Goal: Register for event/course

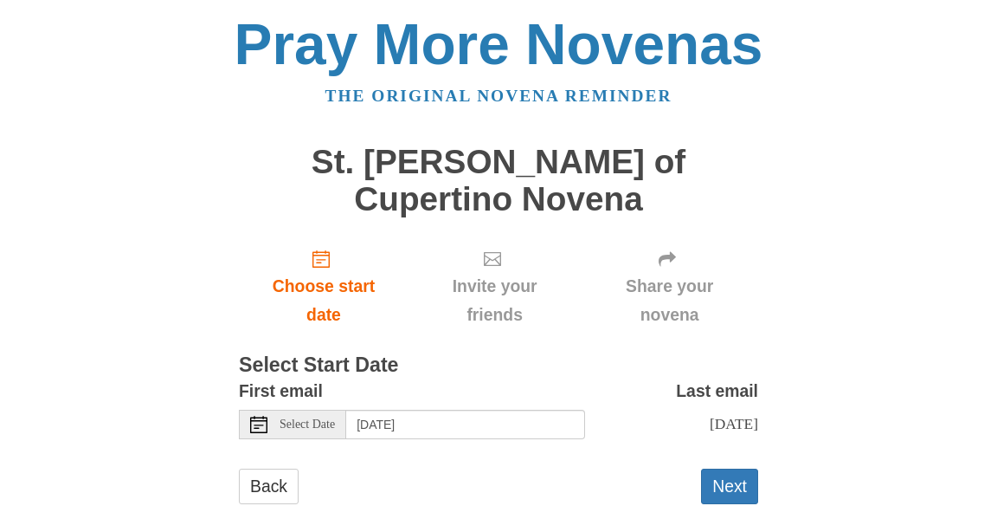
click at [272, 410] on div "Select Date" at bounding box center [292, 424] width 107 height 29
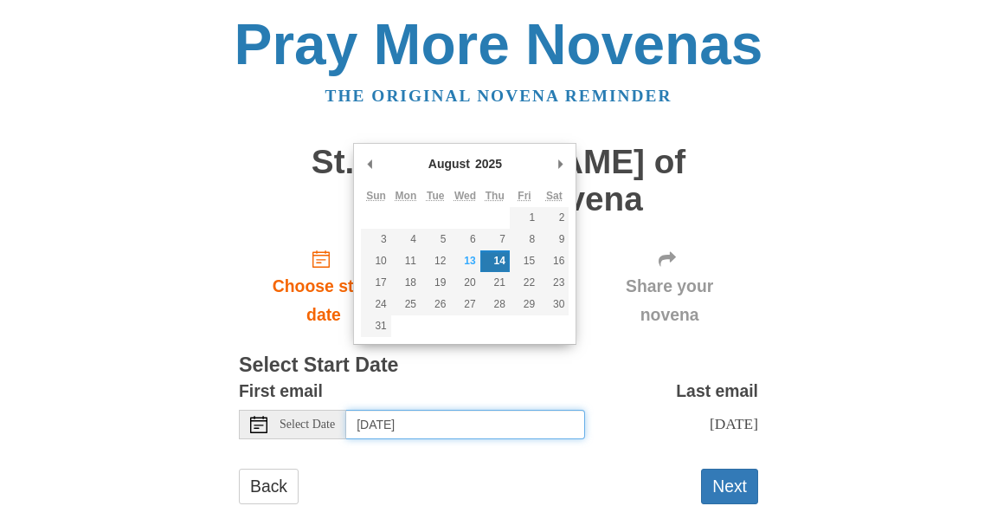
type input "Wednesday, August 13th"
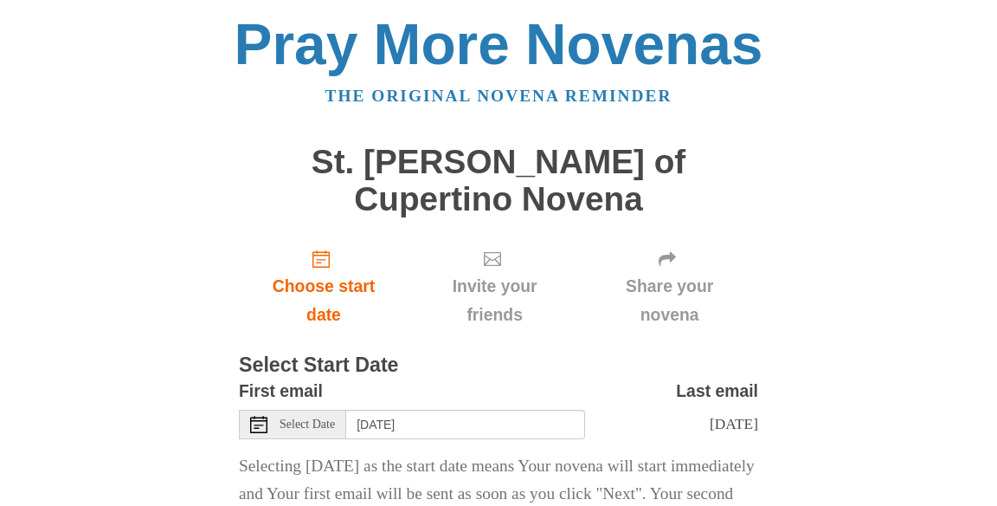
scroll to position [15, 0]
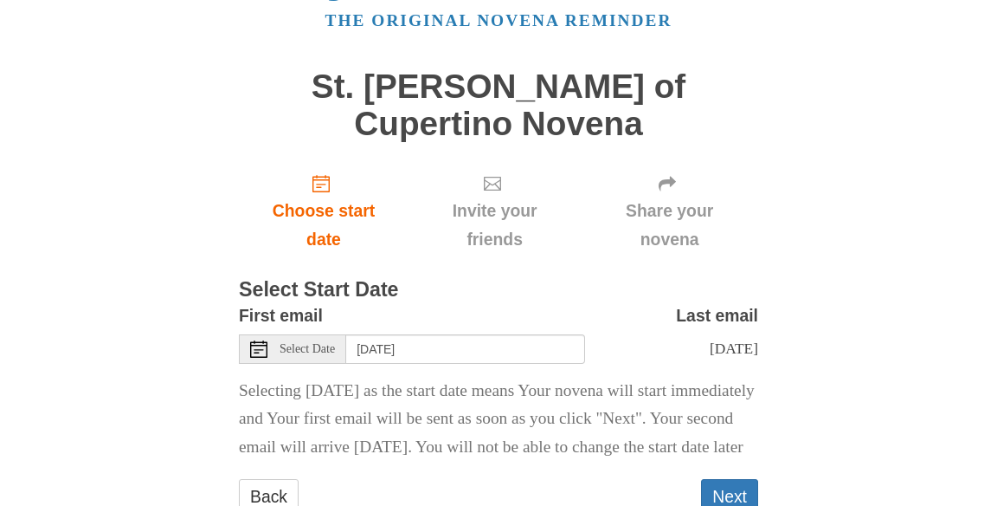
scroll to position [94, 0]
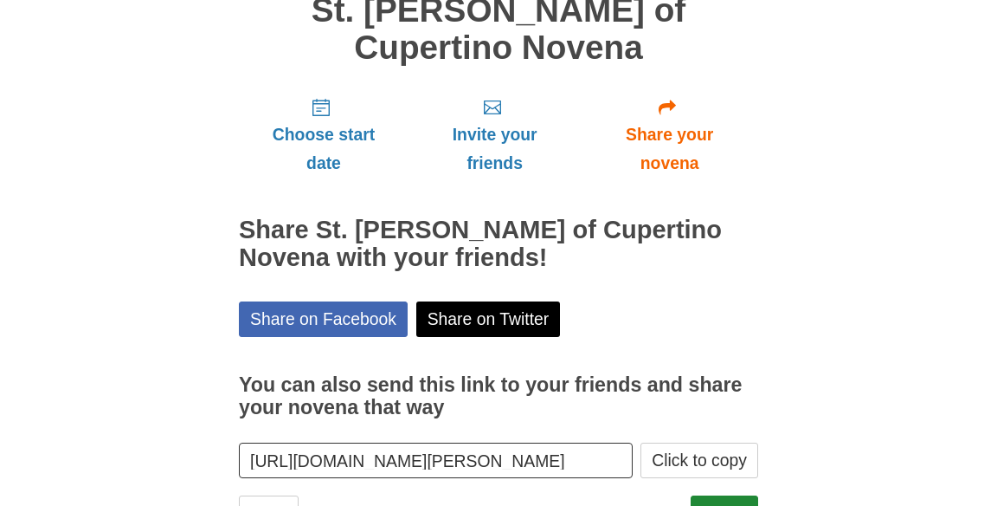
scroll to position [161, 0]
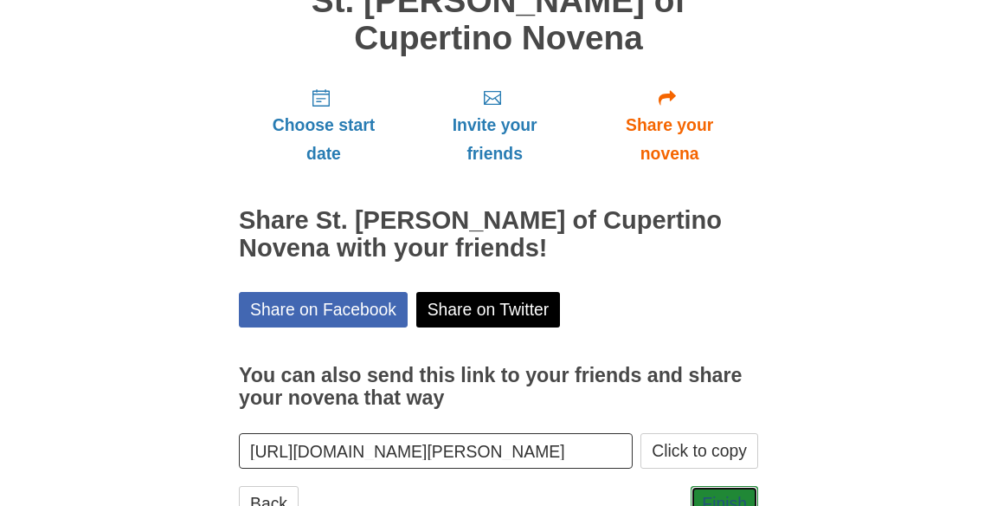
click at [731, 486] on link "Finish" at bounding box center [725, 503] width 68 height 35
